Goal: Find specific page/section: Find specific page/section

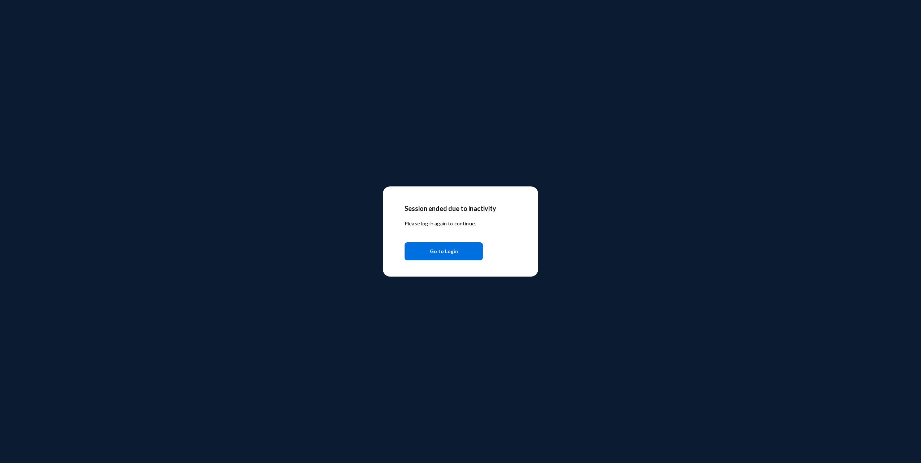
click at [421, 252] on button "Go to Login" at bounding box center [443, 251] width 78 height 18
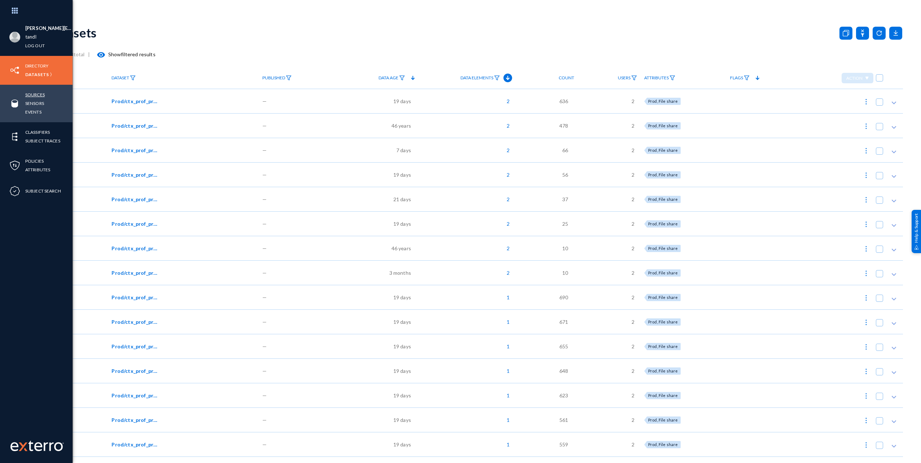
click at [28, 96] on link "Sources" at bounding box center [34, 95] width 19 height 8
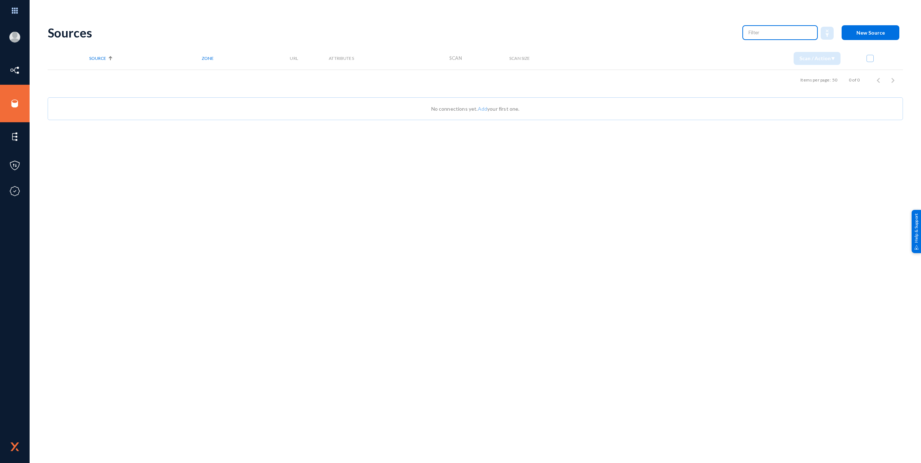
click at [758, 35] on input "text" at bounding box center [779, 32] width 63 height 11
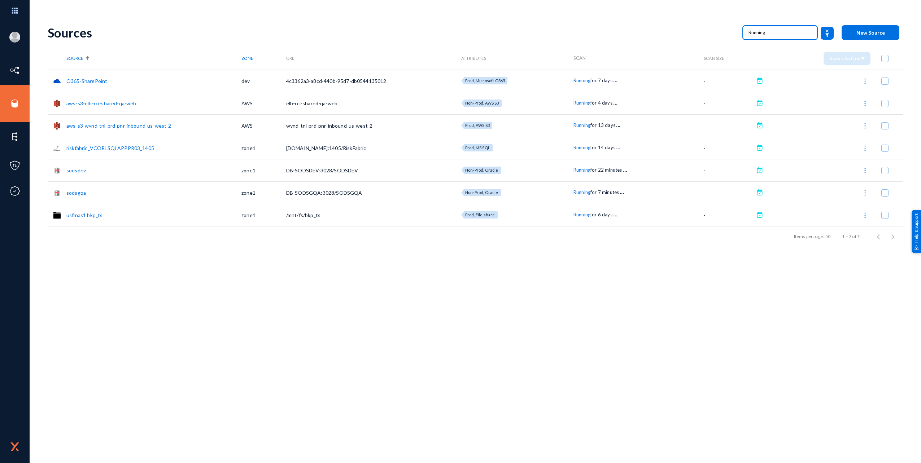
type input "Running"
click at [465, 339] on div "Sources Running New Source Source Zone URL Attributes Scan Scan Size Scan / Act…" at bounding box center [475, 240] width 855 height 445
